Goal: Transaction & Acquisition: Download file/media

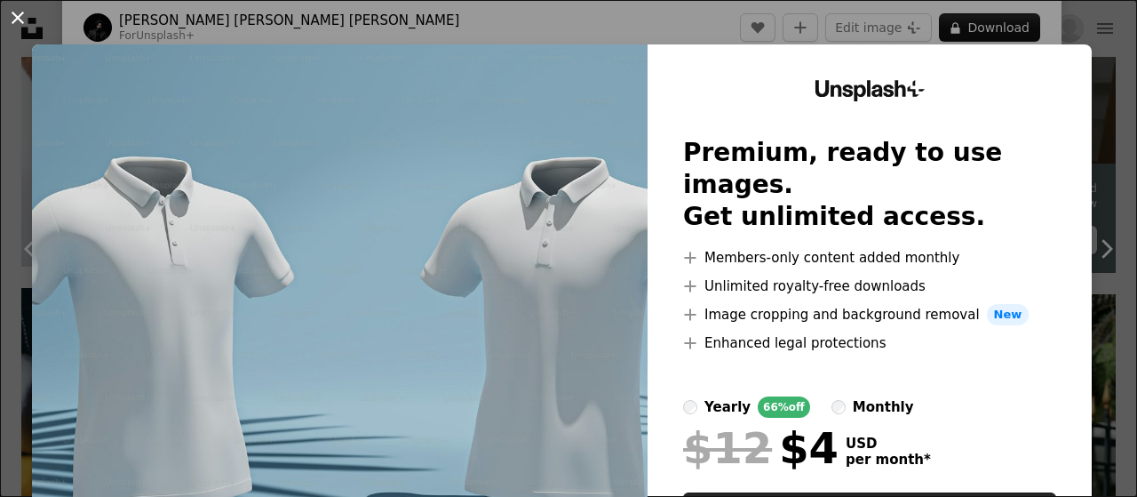
click at [13, 12] on button "An X shape" at bounding box center [17, 17] width 21 height 21
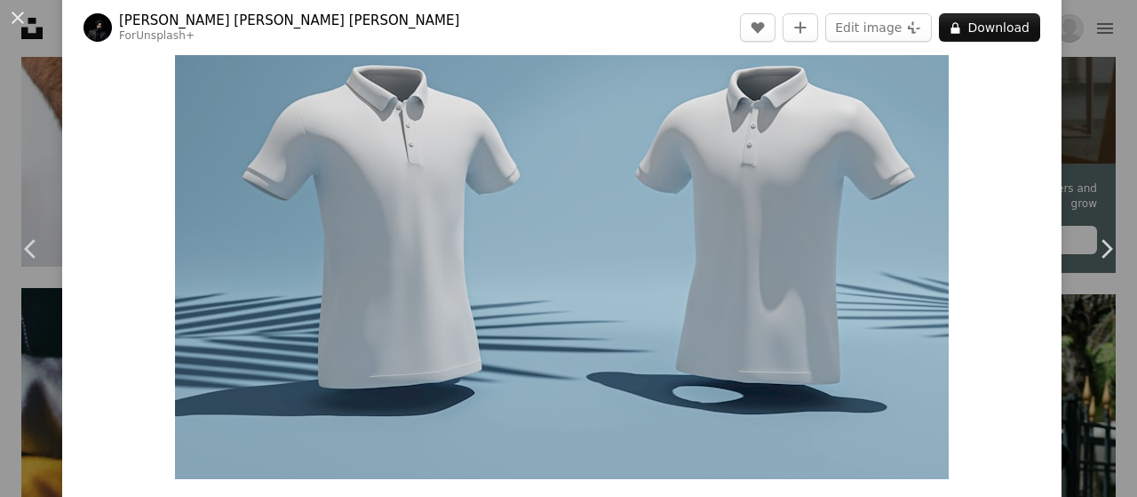
click at [381, 106] on img "Zoom in on this image" at bounding box center [562, 221] width 774 height 516
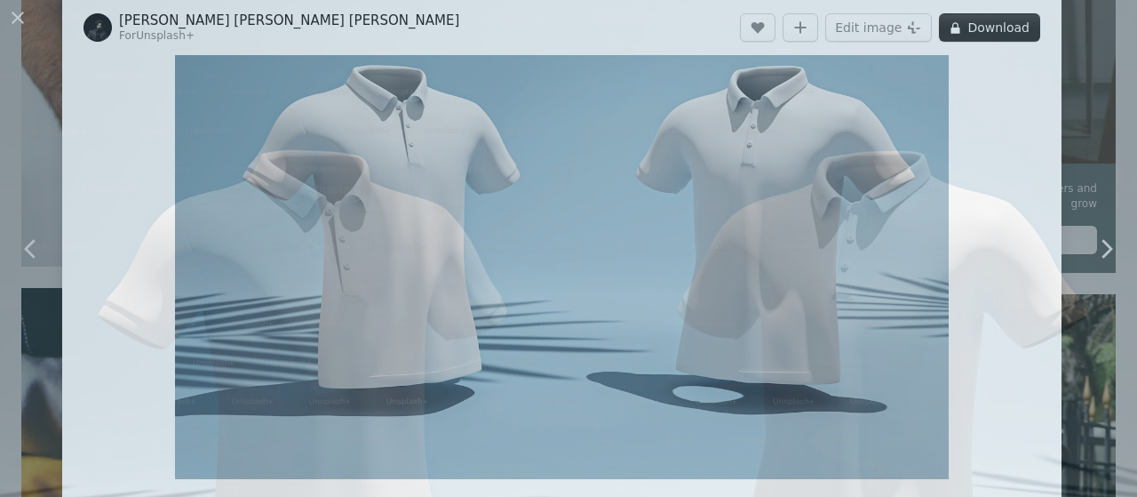
scroll to position [123, 0]
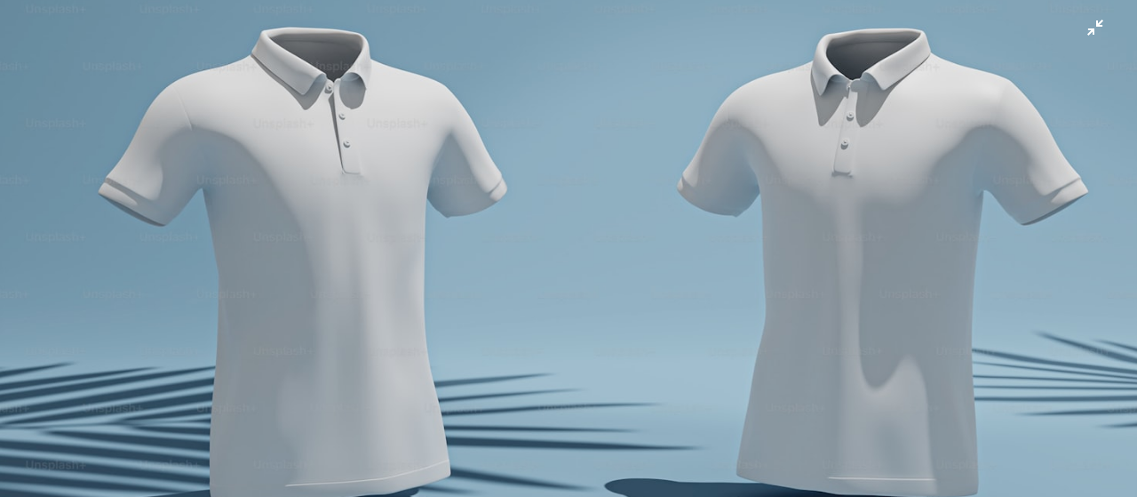
click at [622, 100] on img "Zoom out on this image" at bounding box center [568, 256] width 1139 height 760
